Goal: Task Accomplishment & Management: Use online tool/utility

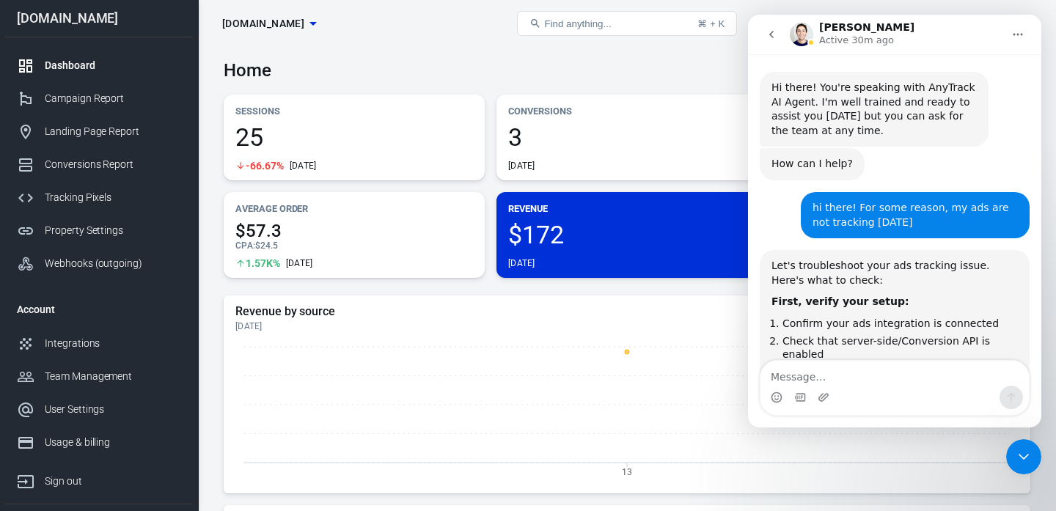
scroll to position [2, 0]
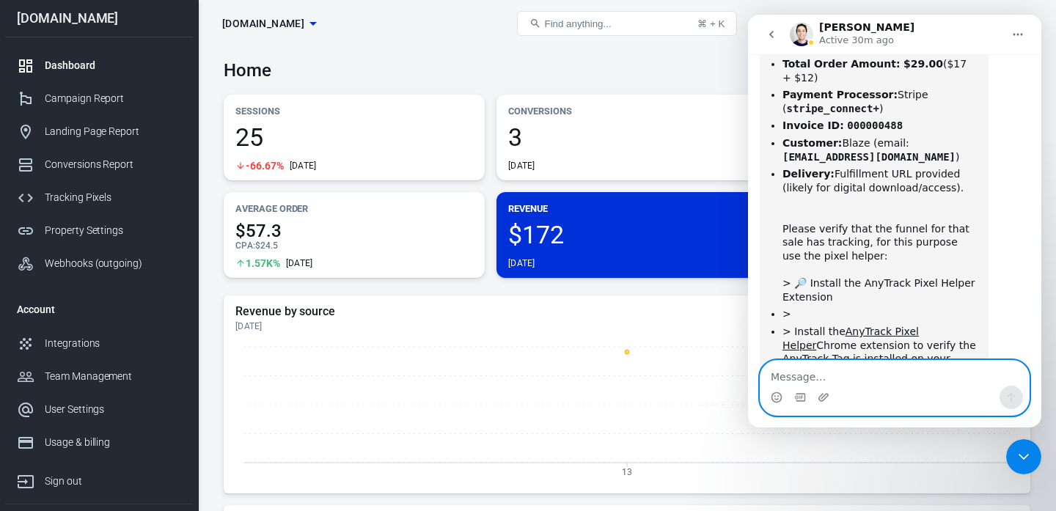
click at [809, 375] on textarea "Message…" at bounding box center [895, 373] width 268 height 25
paste textarea "https://juliana-barbati.thrivecart.com/podcast-audit-toolkit/"
type textarea "https://juliana-barbati.thrivecart.com/podcast-audit-toolkit/"
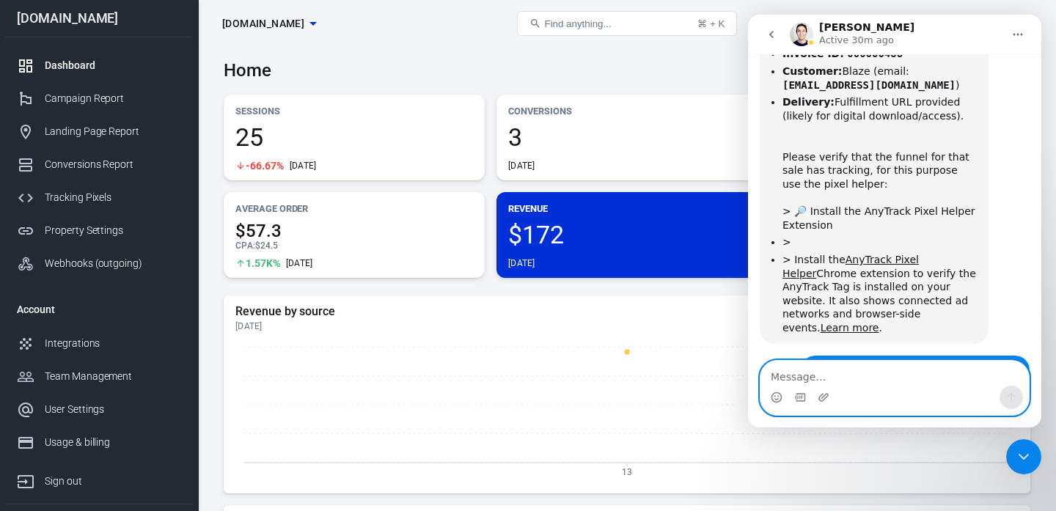
scroll to position [6271, 0]
click at [253, 59] on div "Home Today Aug 14 － Aug 14, 2025" at bounding box center [627, 65] width 807 height 36
click at [1020, 446] on div "Close Intercom Messenger" at bounding box center [1023, 456] width 35 height 35
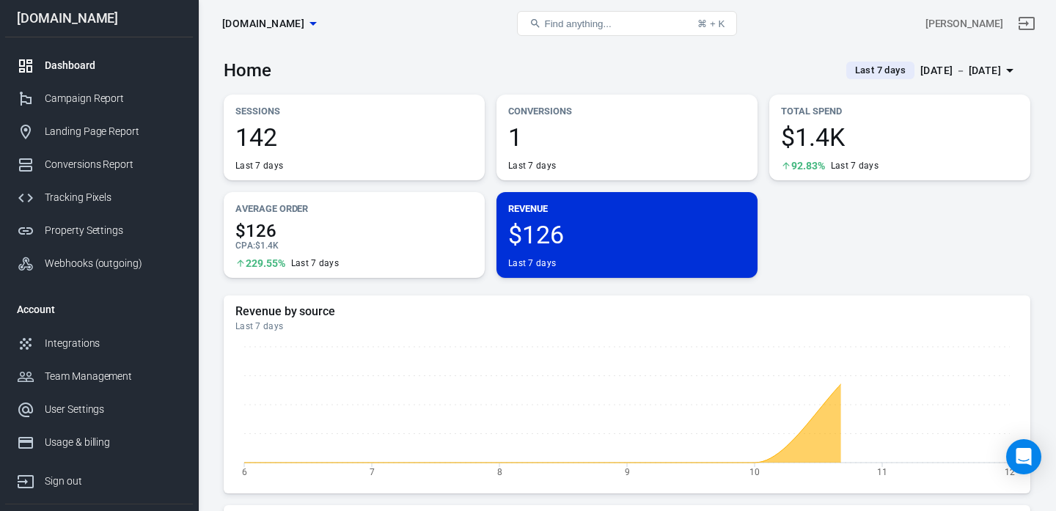
click at [921, 72] on div "[DATE] － [DATE]" at bounding box center [961, 71] width 81 height 18
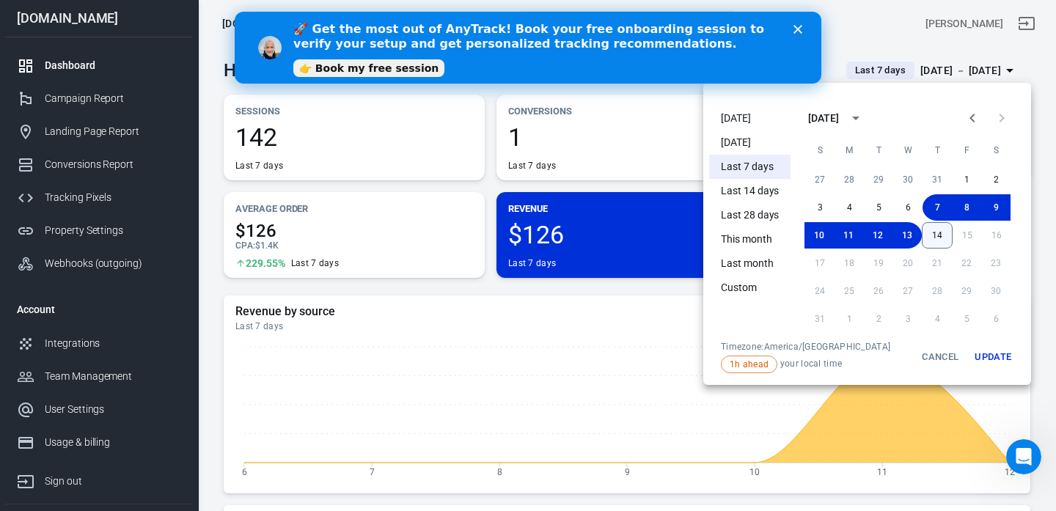
click at [933, 240] on button "14" at bounding box center [937, 235] width 31 height 26
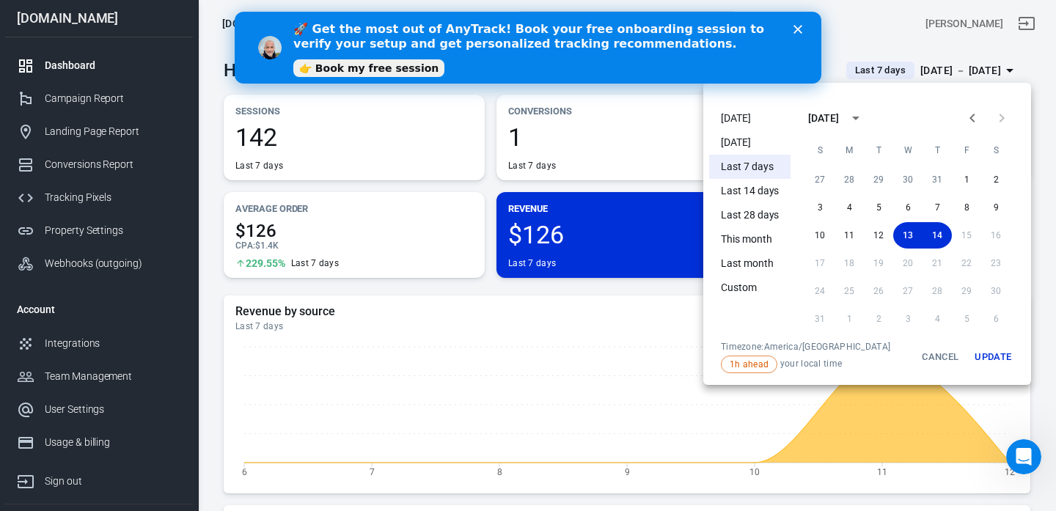
click at [986, 354] on button "Update" at bounding box center [993, 357] width 47 height 32
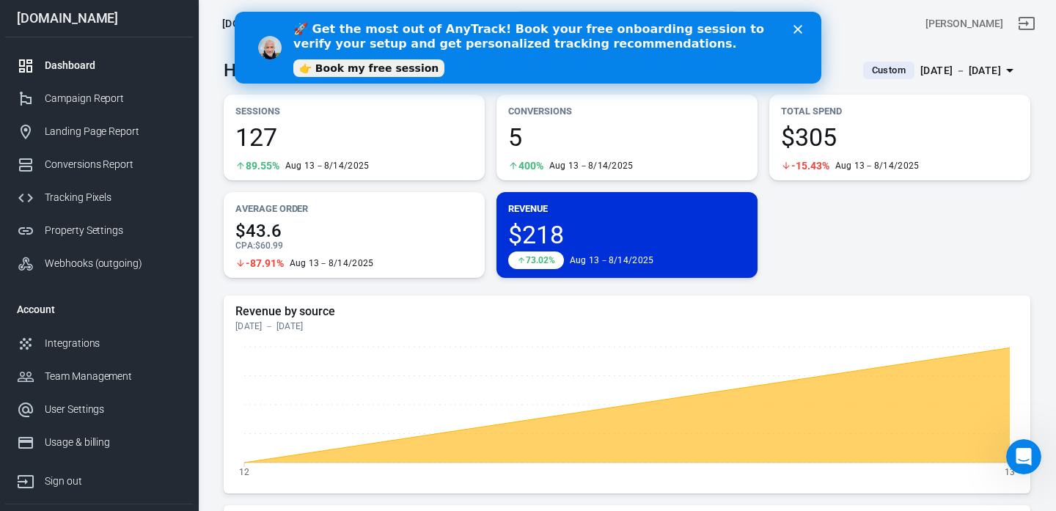
click at [964, 238] on div "Sessions 127 89.55% Aug 13－8/14/2025 Conversions 5 400% Aug 13－8/14/2025 Total …" at bounding box center [627, 186] width 807 height 183
click at [957, 70] on div "[DATE] － [DATE]" at bounding box center [961, 71] width 81 height 18
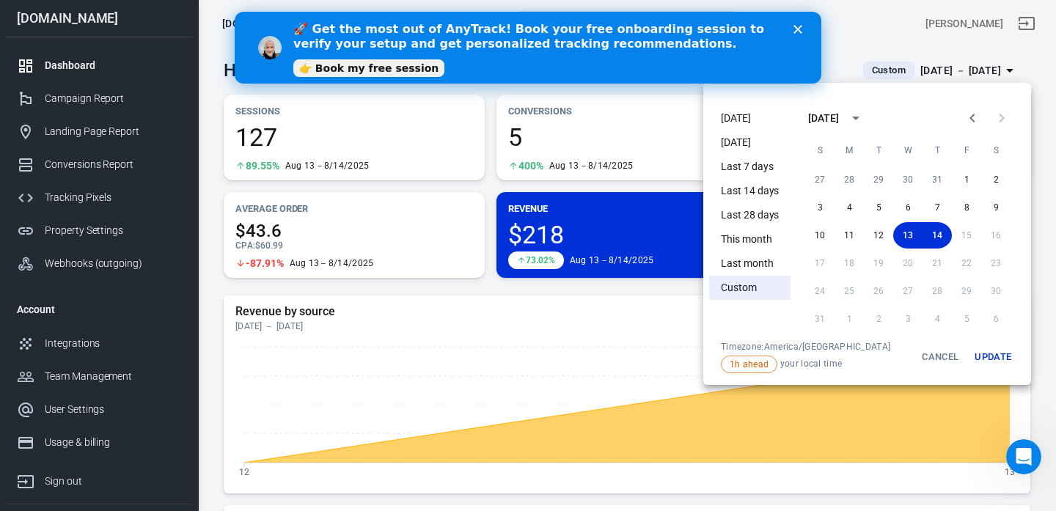
click at [733, 125] on li "[DATE]" at bounding box center [749, 118] width 81 height 24
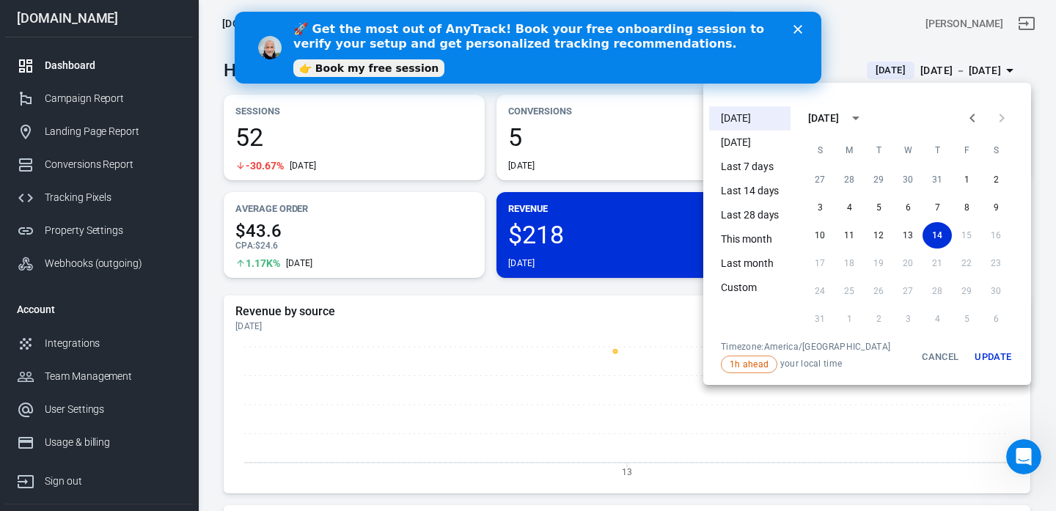
click at [632, 98] on div at bounding box center [528, 255] width 1056 height 511
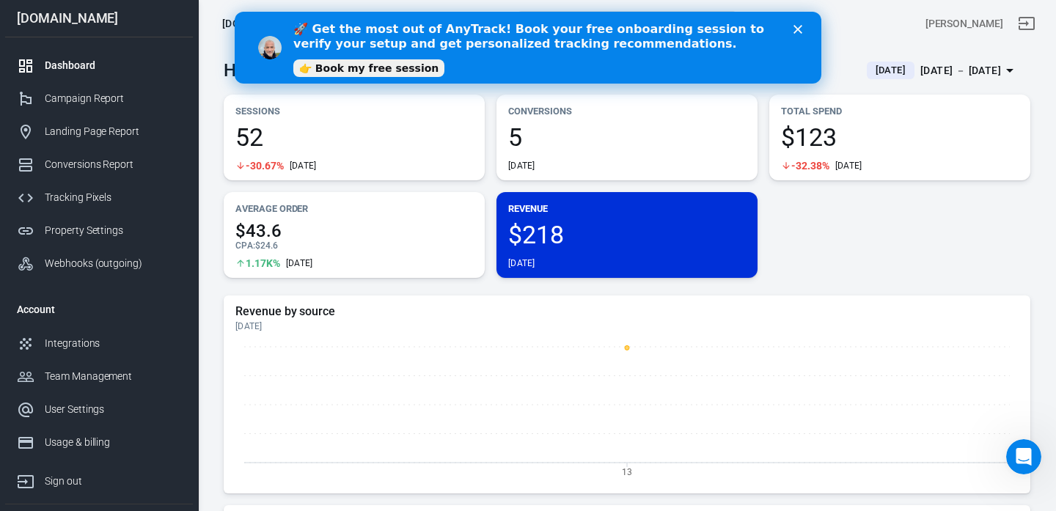
click at [365, 70] on link "👉 Book my free session" at bounding box center [368, 68] width 151 height 18
